Goal: Information Seeking & Learning: Learn about a topic

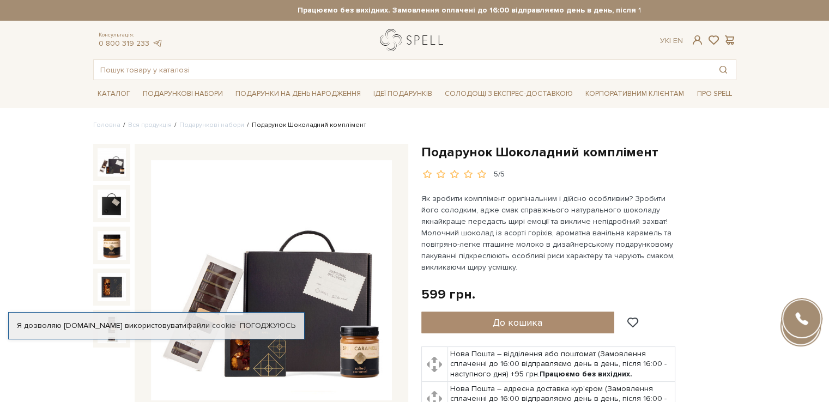
click at [420, 40] on link "logo" at bounding box center [414, 40] width 68 height 22
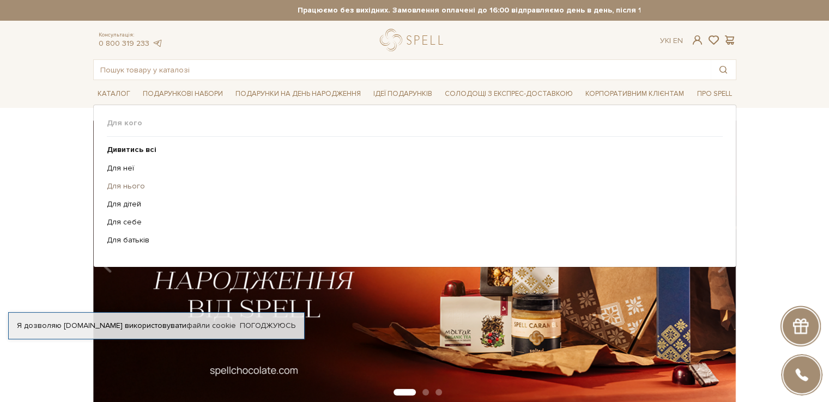
click at [109, 185] on link "Для нього" at bounding box center [410, 186] width 607 height 10
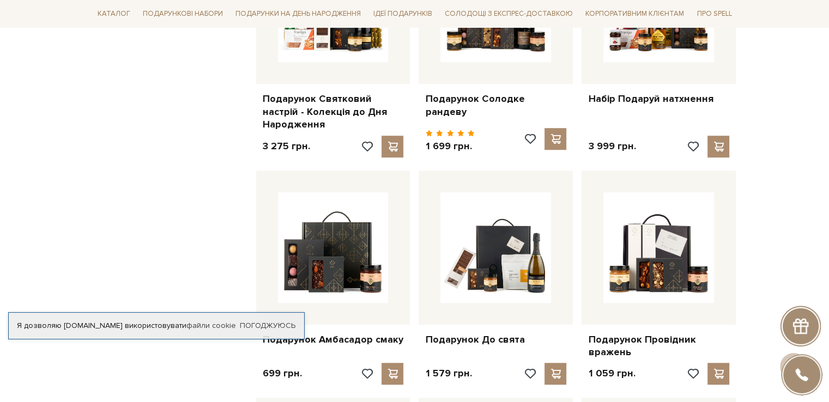
scroll to position [708, 0]
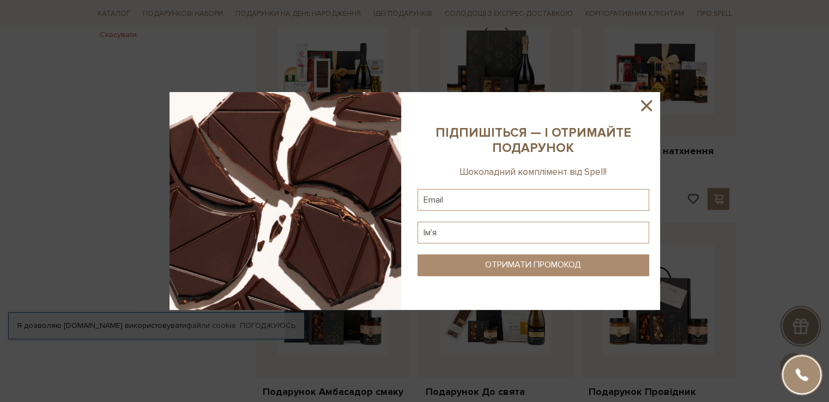
click at [645, 105] on icon at bounding box center [646, 105] width 11 height 11
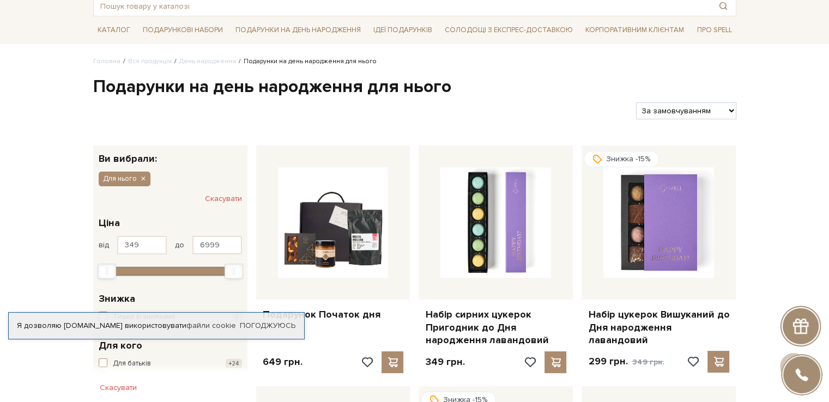
scroll to position [0, 0]
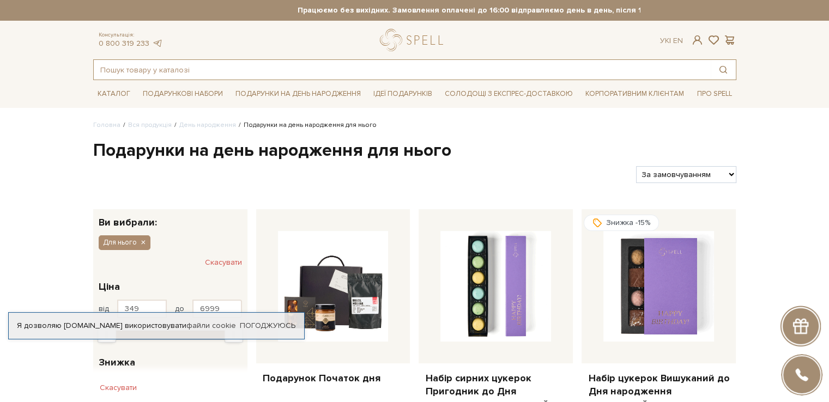
click at [355, 62] on input "text" at bounding box center [402, 70] width 617 height 20
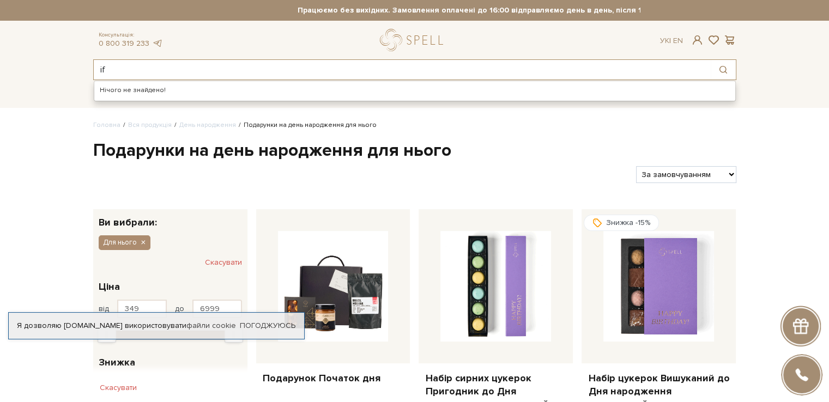
type input "i"
type input "u"
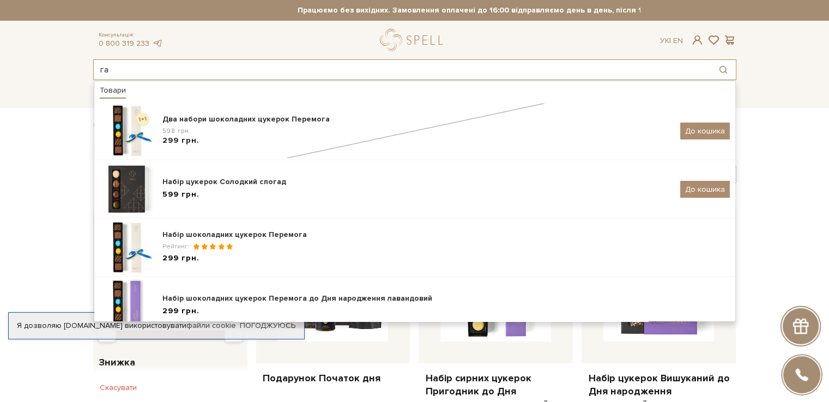
type input "г"
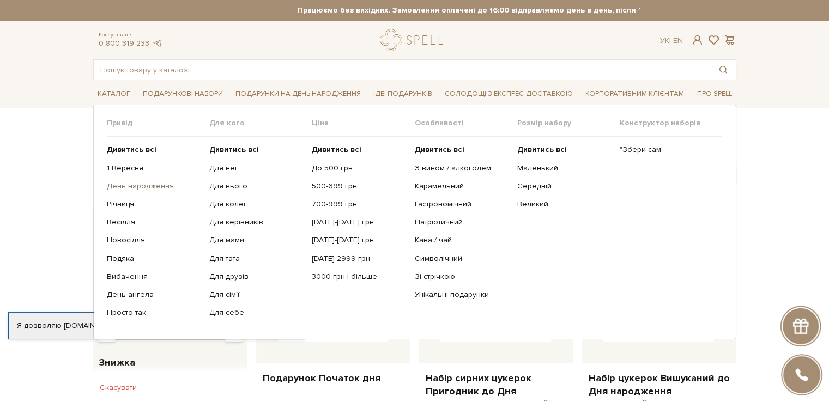
click at [137, 184] on link "День народження" at bounding box center [154, 186] width 94 height 10
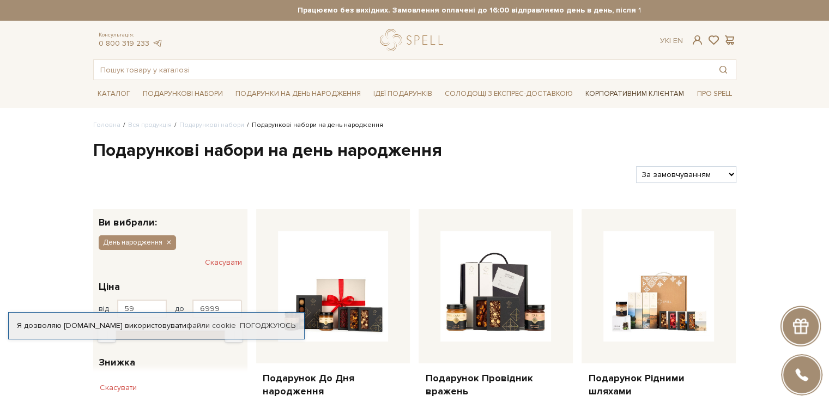
click at [610, 93] on link "Корпоративним клієнтам" at bounding box center [634, 93] width 107 height 19
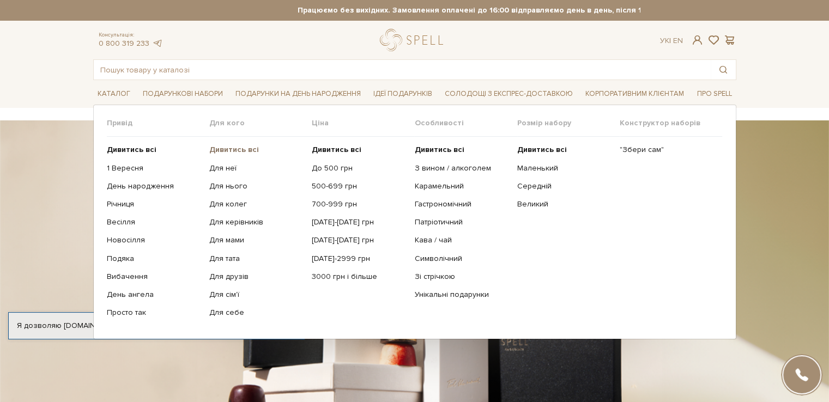
click at [229, 149] on b "Дивитись всі" at bounding box center [234, 149] width 50 height 9
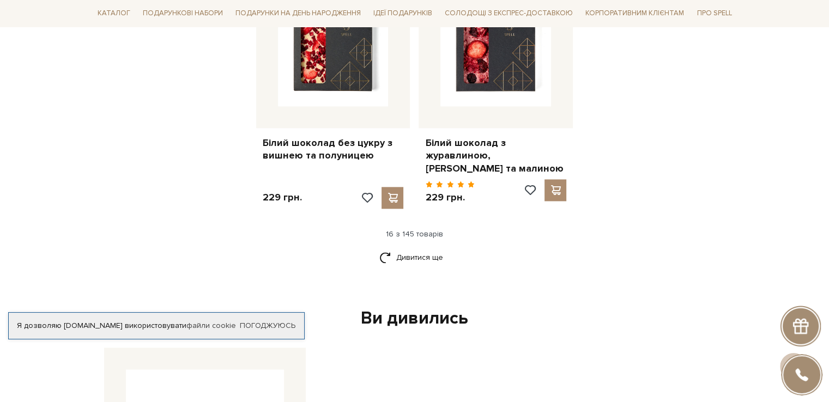
scroll to position [1416, 0]
click at [407, 258] on link "Дивитися ще" at bounding box center [414, 256] width 71 height 19
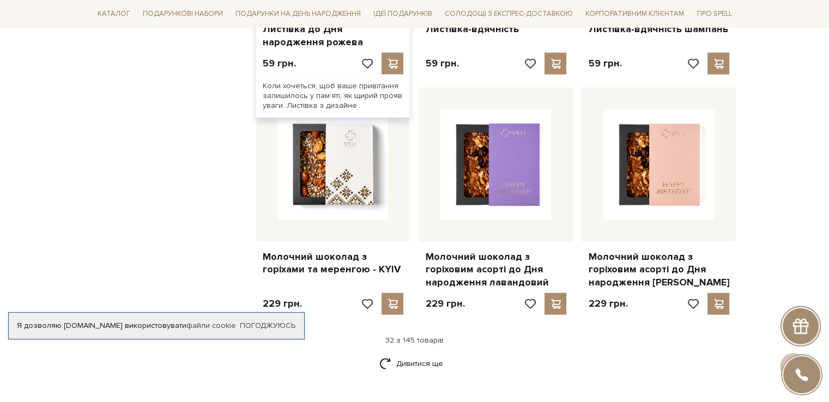
scroll to position [2506, 0]
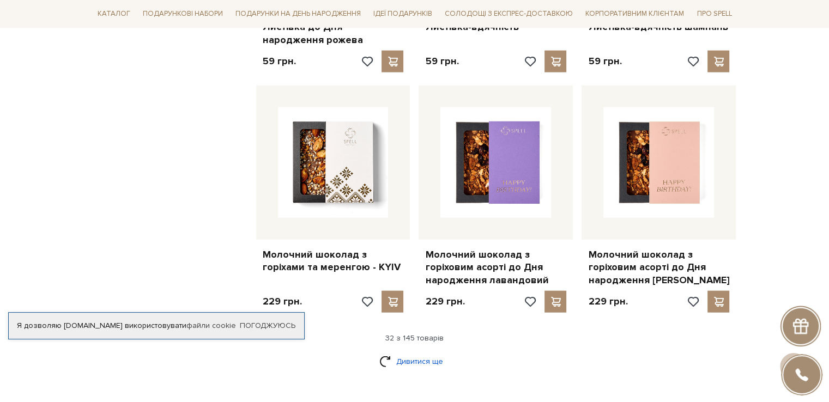
click at [419, 352] on link "Дивитися ще" at bounding box center [414, 361] width 71 height 19
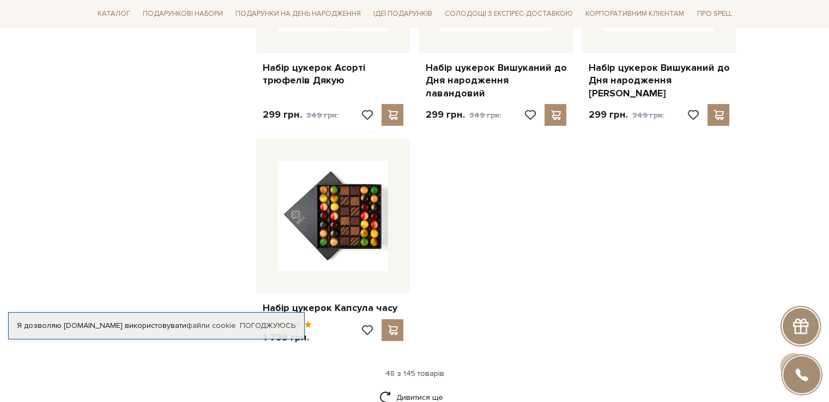
scroll to position [4085, 0]
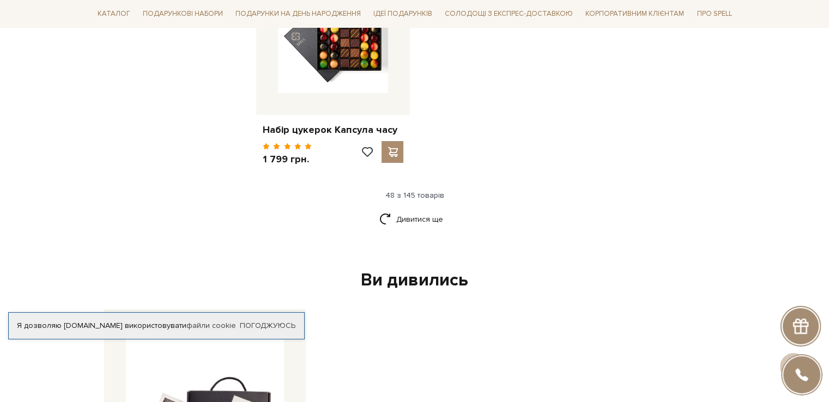
click at [412, 269] on div "Ви дивились" at bounding box center [415, 280] width 630 height 23
drag, startPoint x: 404, startPoint y: 179, endPoint x: 408, endPoint y: 186, distance: 8.0
click at [404, 210] on link "Дивитися ще" at bounding box center [414, 219] width 71 height 19
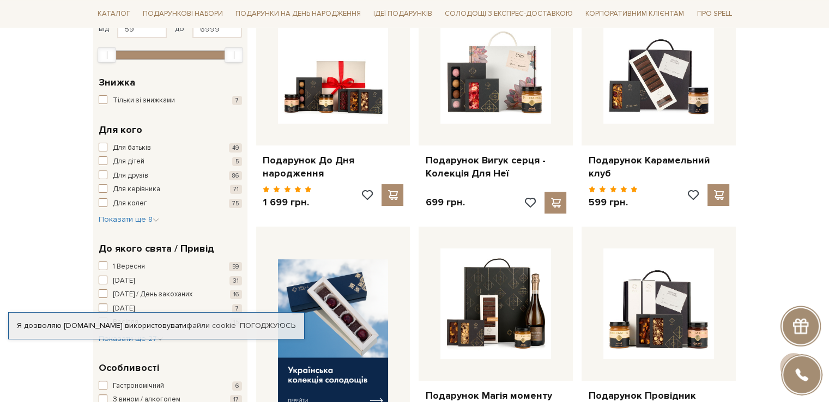
scroll to position [0, 0]
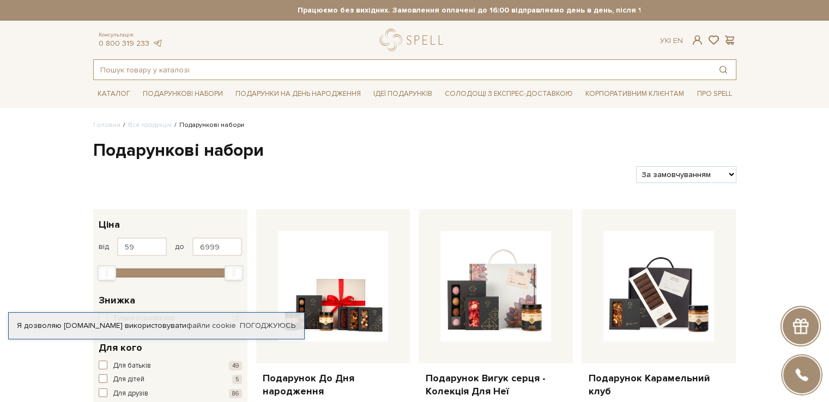
click at [124, 62] on input "text" at bounding box center [402, 70] width 617 height 20
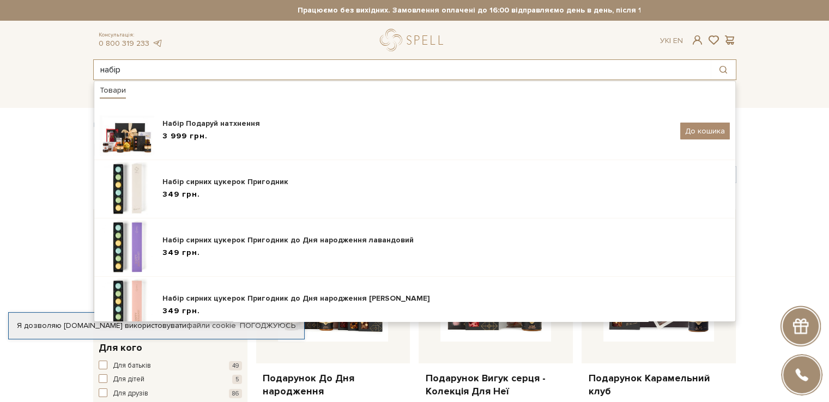
drag, startPoint x: 131, startPoint y: 70, endPoint x: 42, endPoint y: 62, distance: 89.2
click at [42, 62] on header "Працюємо без вихідних. Замовлення оплачені до 16:00 відправляємо день в день, п…" at bounding box center [414, 40] width 829 height 80
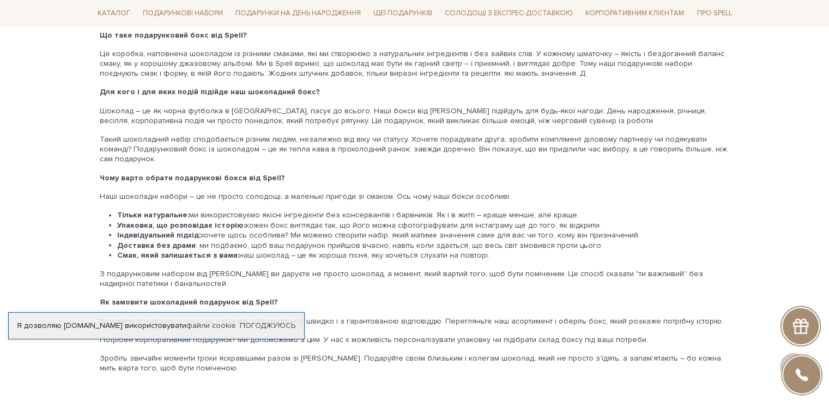
scroll to position [5611, 0]
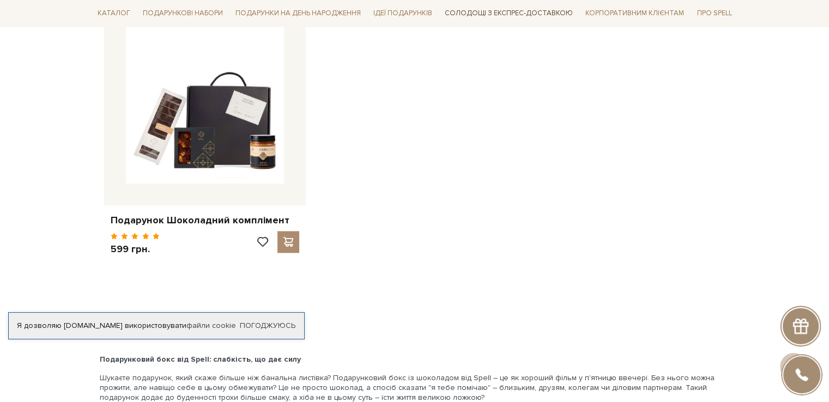
type input "гармонія смаку"
